Goal: Task Accomplishment & Management: Use online tool/utility

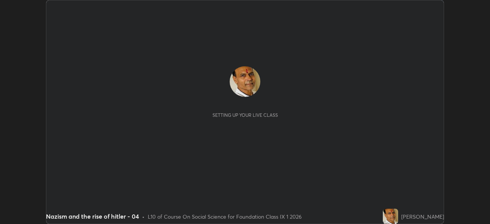
scroll to position [224, 490]
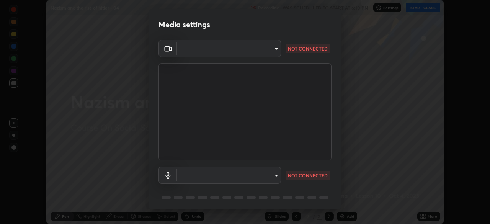
type input "bb042f4cef02672c8476b3eb7f28b41a7a7948f490d26ebfcad6535361d2bffd"
type input "ff297609218b484df7a572b23aedce6778efdee4d86fe4d36753cf0347c012ea"
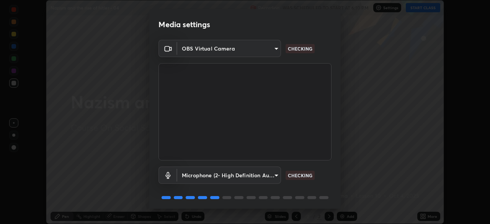
scroll to position [27, 0]
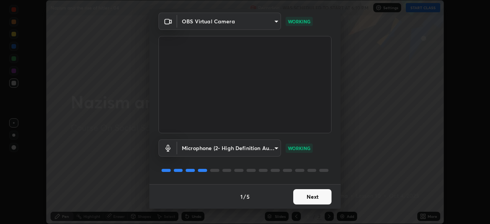
click at [300, 199] on button "Next" at bounding box center [313, 196] width 38 height 15
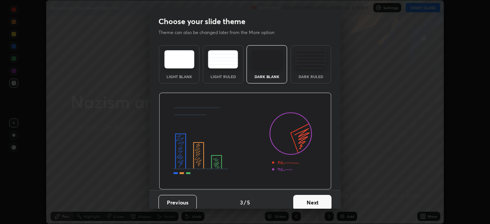
click at [312, 197] on button "Next" at bounding box center [313, 202] width 38 height 15
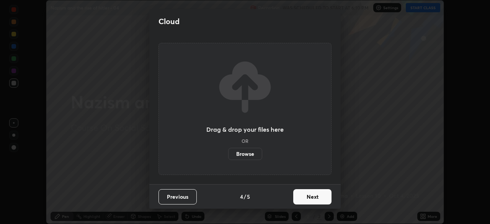
click at [326, 198] on button "Next" at bounding box center [313, 196] width 38 height 15
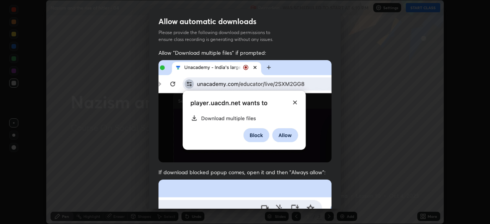
click at [331, 198] on div "Allow "Download multiple files" if prompted: If download blocked popup comes, o…" at bounding box center [245, 210] width 192 height 323
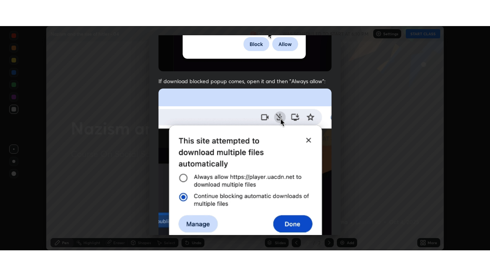
scroll to position [184, 0]
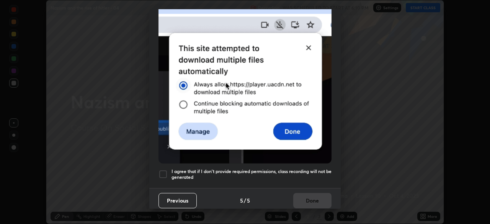
click at [290, 175] on h5 "I agree that if I don't provide required permissions, class recording will not …" at bounding box center [252, 175] width 160 height 12
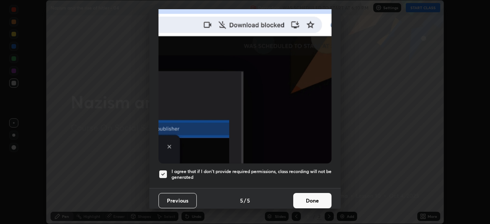
click at [300, 194] on button "Done" at bounding box center [313, 200] width 38 height 15
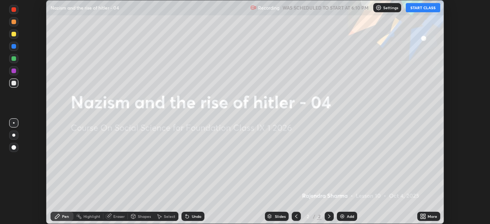
click at [344, 215] on img at bounding box center [343, 216] width 6 height 6
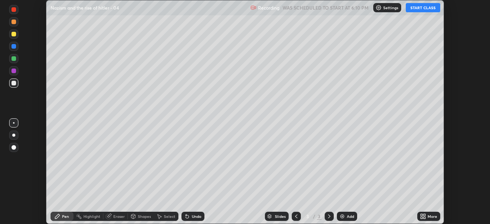
click at [295, 216] on icon at bounding box center [297, 216] width 6 height 6
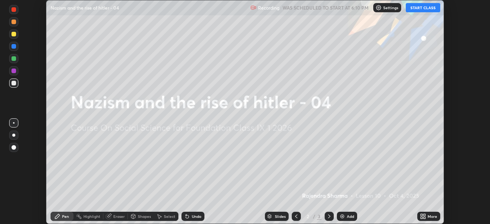
click at [422, 217] on icon at bounding box center [422, 218] width 2 height 2
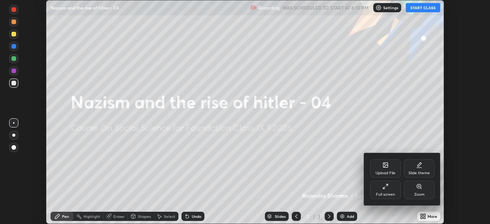
click at [383, 172] on div "Upload File" at bounding box center [386, 173] width 20 height 4
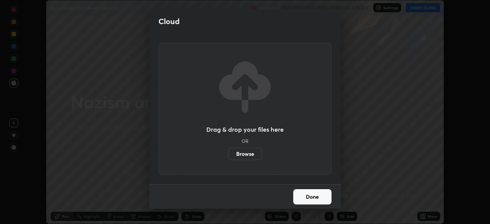
click at [245, 154] on label "Browse" at bounding box center [245, 154] width 34 height 12
click at [228, 154] on input "Browse" at bounding box center [228, 154] width 0 height 12
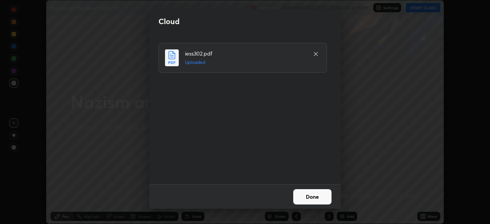
click at [300, 190] on button "Done" at bounding box center [313, 196] width 38 height 15
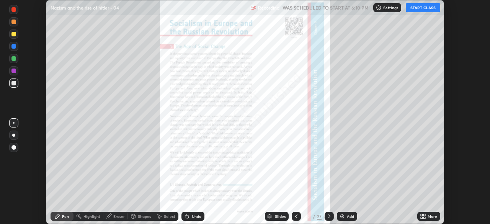
click at [422, 218] on icon at bounding box center [422, 218] width 2 height 2
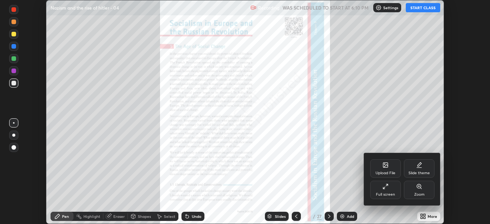
click at [386, 191] on div "Full screen" at bounding box center [386, 190] width 31 height 18
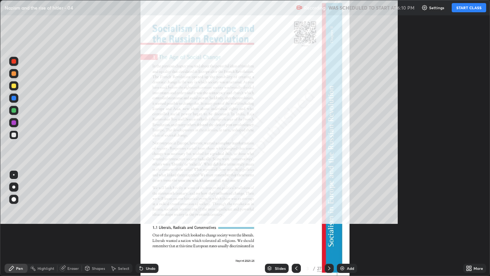
scroll to position [276, 490]
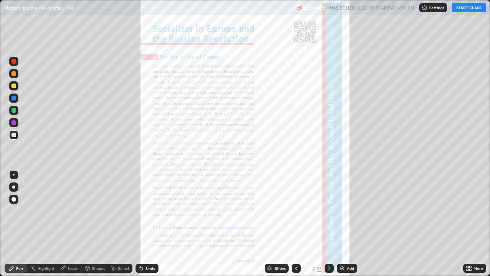
click at [458, 12] on button "START CLASS" at bounding box center [469, 7] width 34 height 9
